Goal: Navigation & Orientation: Find specific page/section

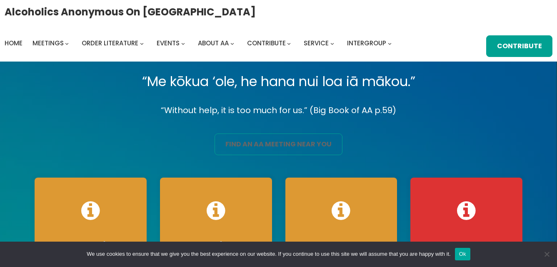
click at [253, 140] on link "find an aa meeting near you" at bounding box center [277, 145] width 127 height 22
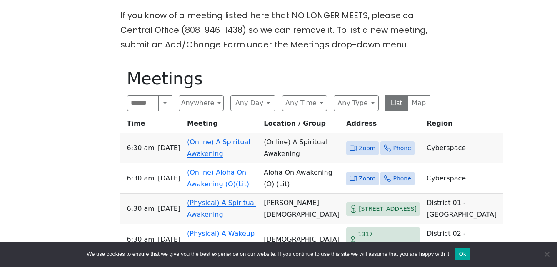
scroll to position [375, 0]
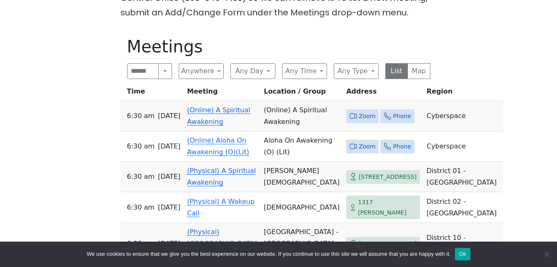
click at [218, 106] on link "(Online) A Spiritual Awakening" at bounding box center [218, 116] width 63 height 20
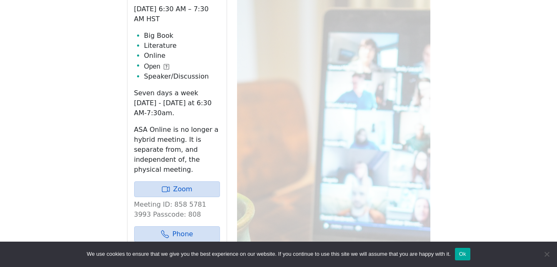
scroll to position [474, 0]
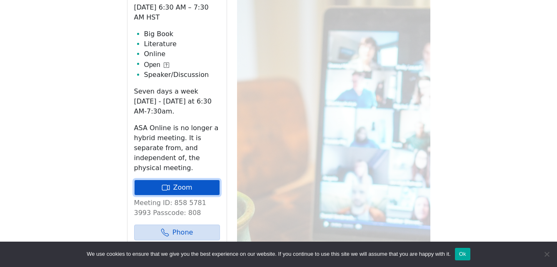
click at [202, 180] on link "Zoom" at bounding box center [177, 188] width 86 height 16
click at [519, 38] on div "Starting [DATE], the Grapevine Group (Weds, 7:30pm) will meet at [GEOGRAPHIC_DA…" at bounding box center [278, 250] width 501 height 980
